Goal: Task Accomplishment & Management: Manage account settings

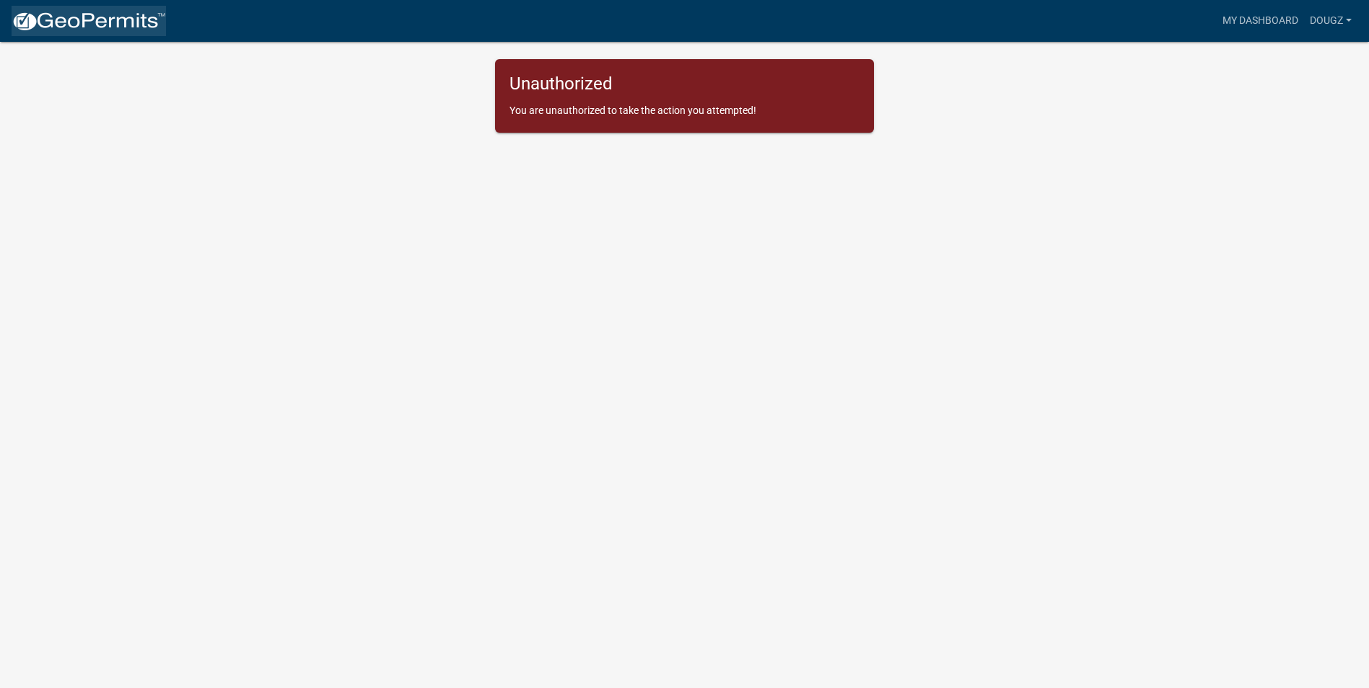
click at [97, 17] on img at bounding box center [89, 22] width 154 height 22
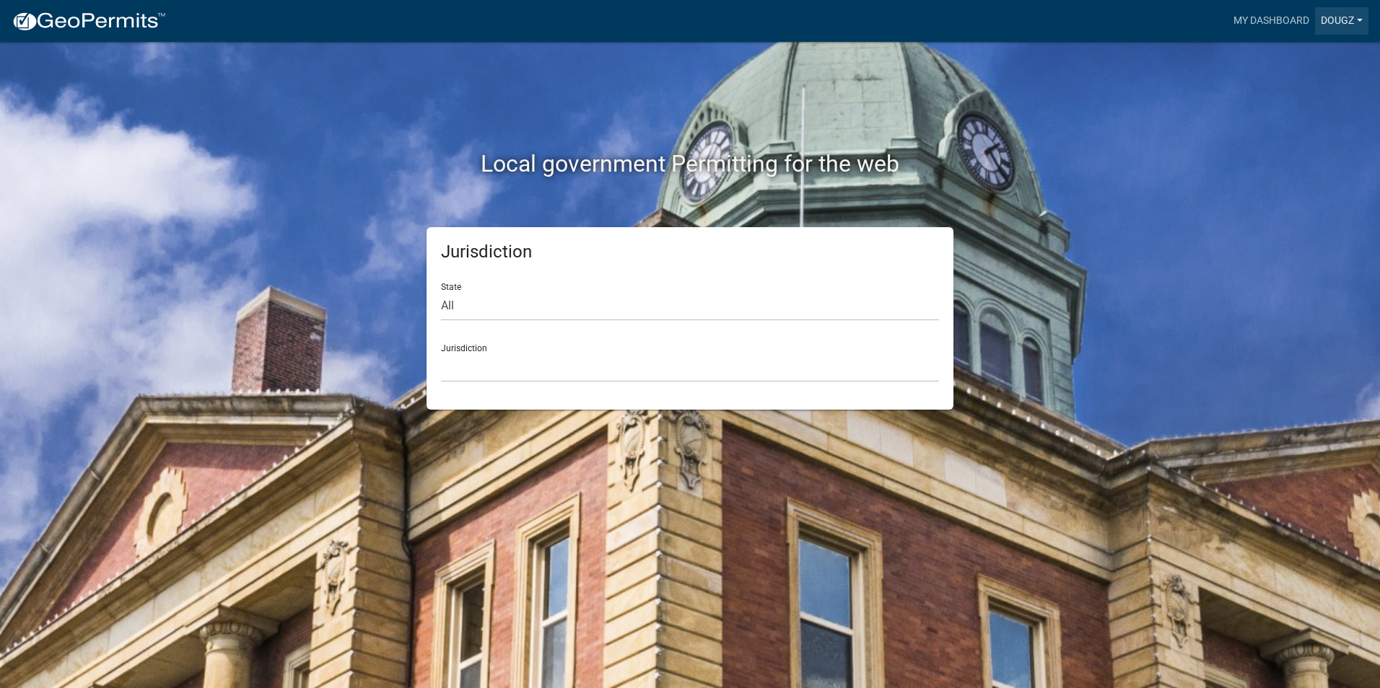
click at [1357, 20] on link "Dougz" at bounding box center [1341, 20] width 53 height 27
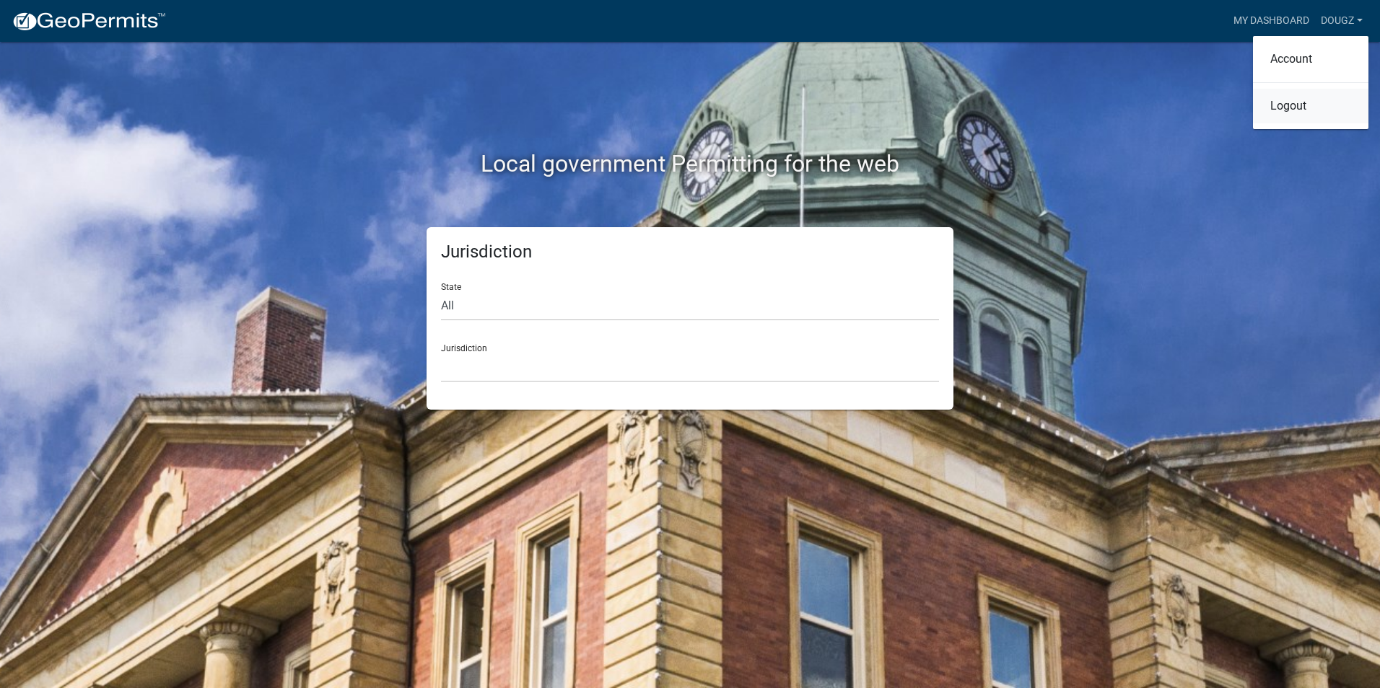
click at [1286, 108] on link "Logout" at bounding box center [1310, 106] width 115 height 35
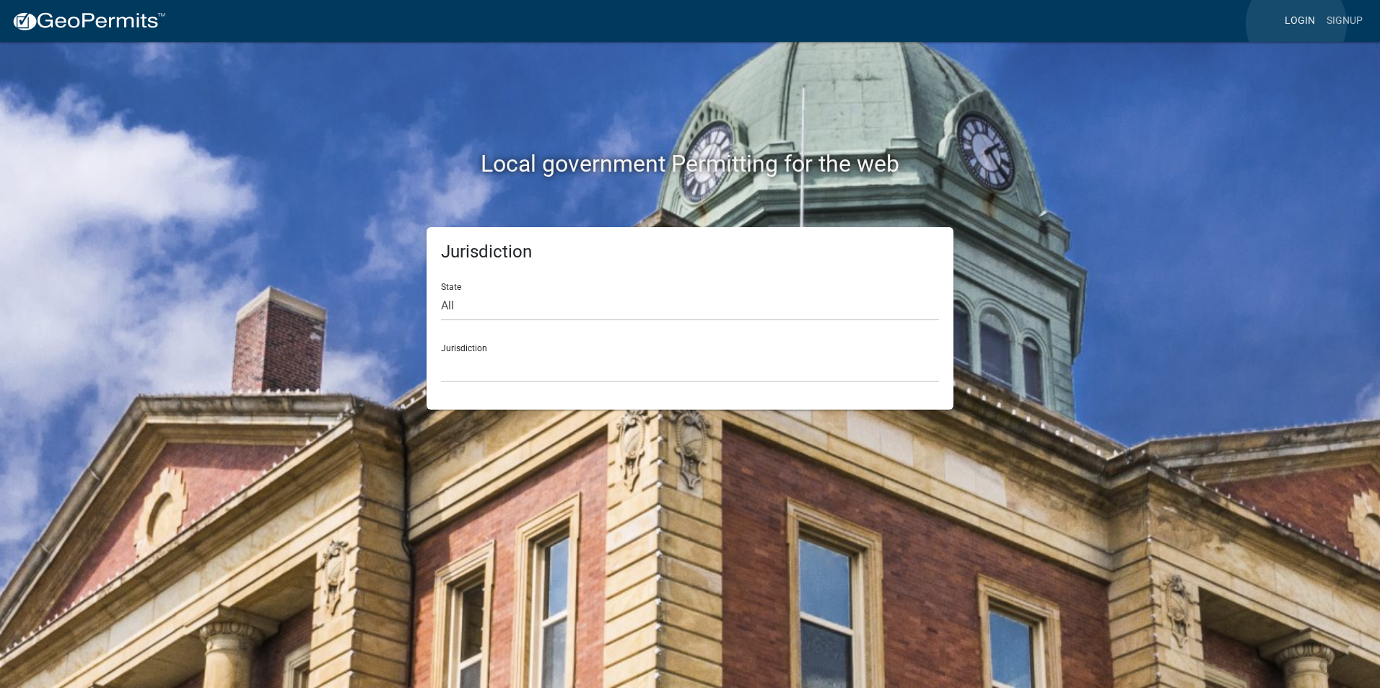
click at [1296, 24] on link "Login" at bounding box center [1300, 20] width 42 height 27
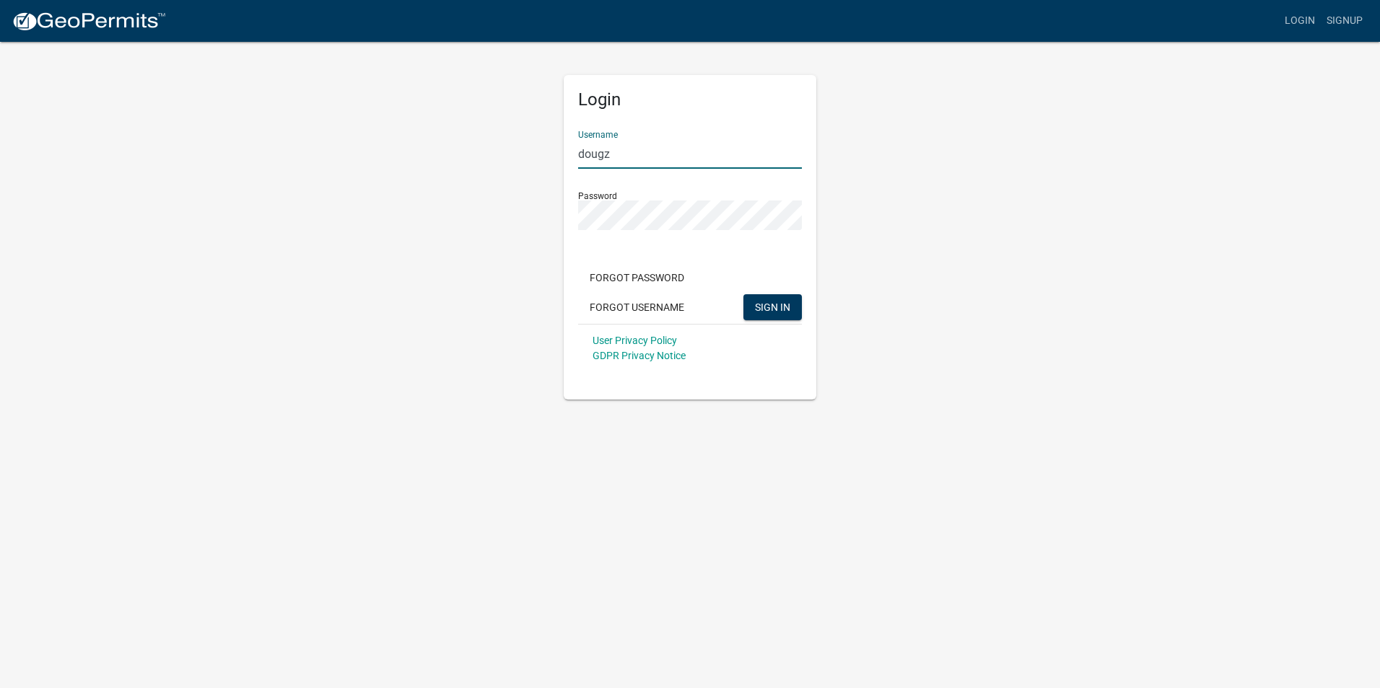
drag, startPoint x: 636, startPoint y: 154, endPoint x: 562, endPoint y: 150, distance: 73.7
click at [562, 150] on div "Login Username dougz Password Forgot Password Forgot Username SIGN IN User Priv…" at bounding box center [690, 219] width 274 height 359
type input "dzohrlaut"
click at [761, 307] on span "SIGN IN" at bounding box center [772, 307] width 35 height 12
